Goal: Go to known website: Go to known website

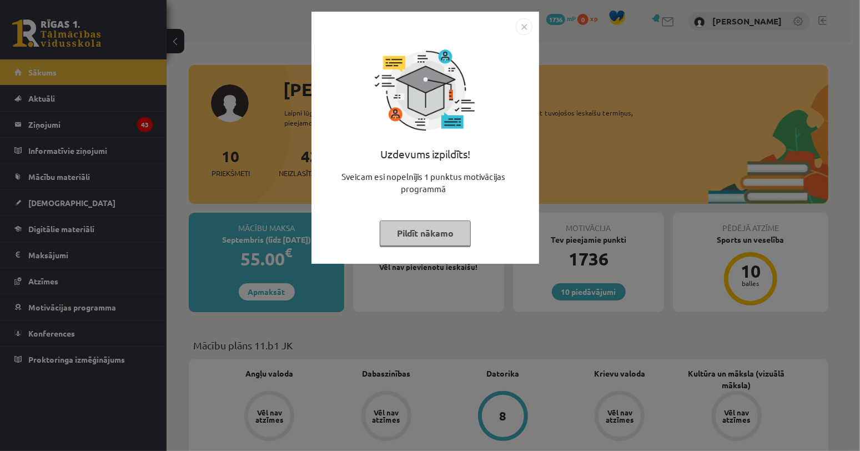
click at [435, 235] on button "Pildīt nākamo" at bounding box center [425, 233] width 91 height 26
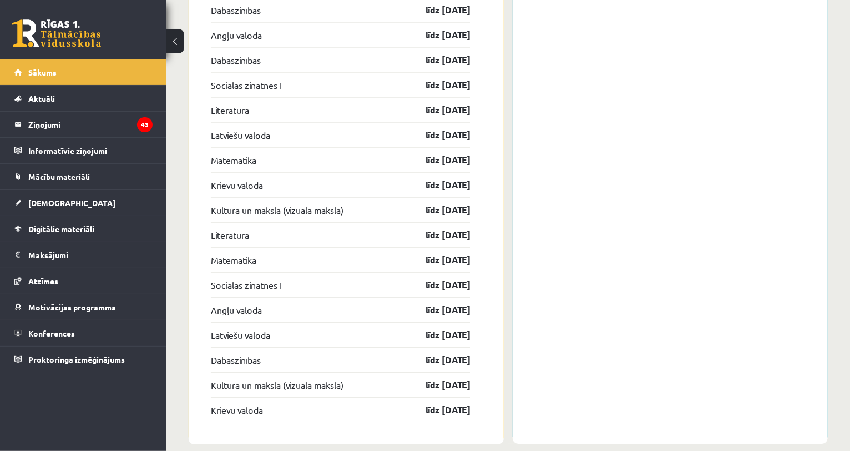
scroll to position [1543, 0]
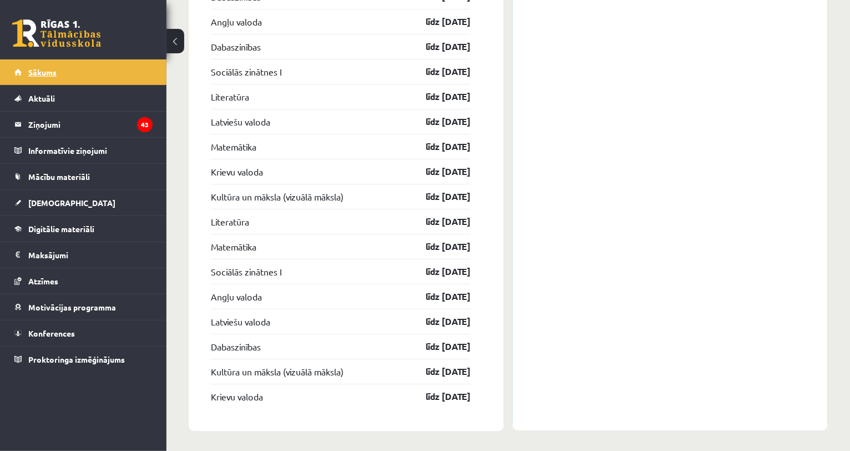
click at [36, 71] on span "Sākums" at bounding box center [42, 72] width 28 height 10
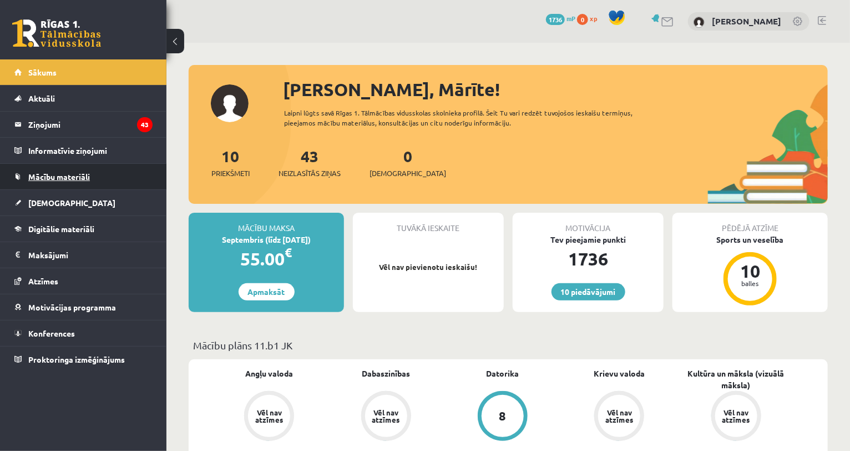
click at [74, 174] on span "Mācību materiāli" at bounding box center [59, 177] width 62 height 10
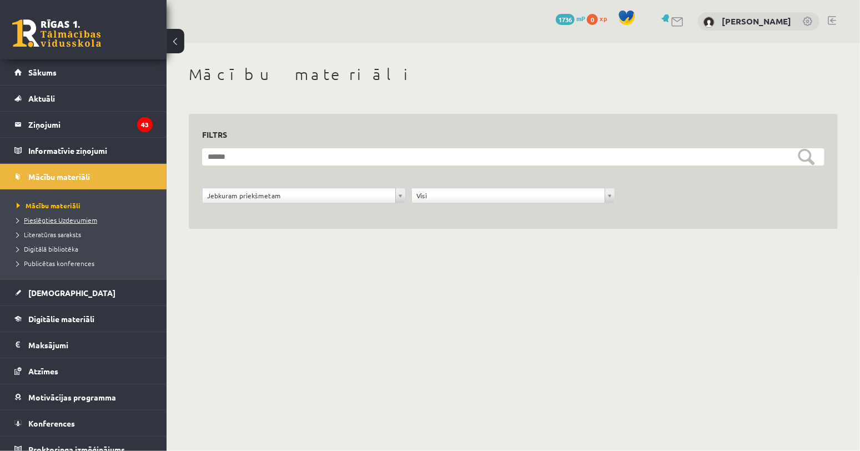
click at [44, 216] on span "Pieslēgties Uzdevumiem" at bounding box center [57, 219] width 80 height 9
